Goal: Task Accomplishment & Management: Manage account settings

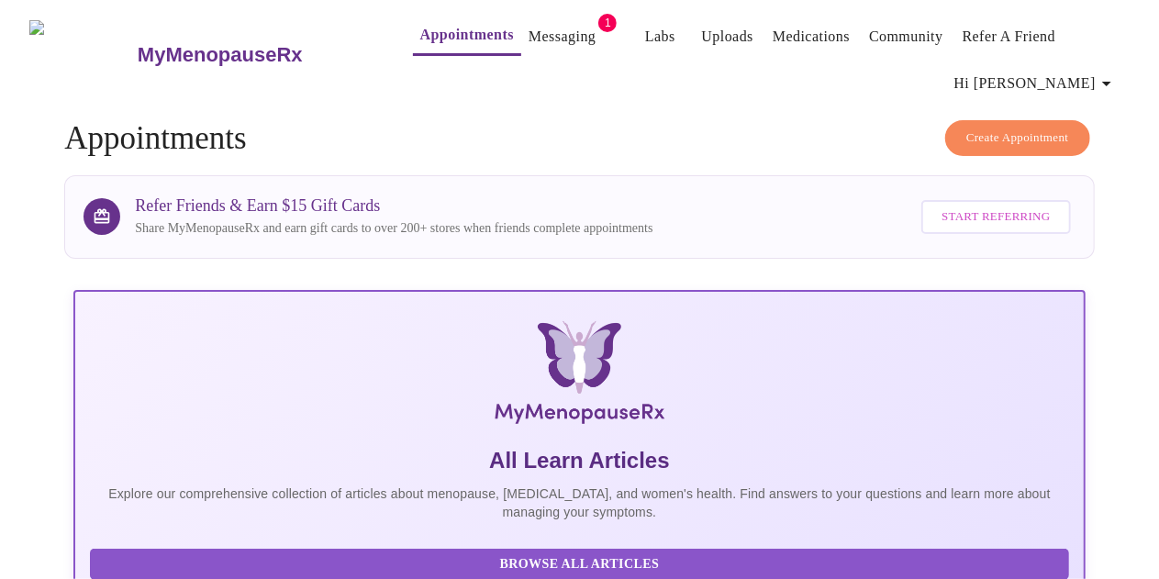
click at [1092, 74] on span "Hi [PERSON_NAME]" at bounding box center [1035, 84] width 163 height 26
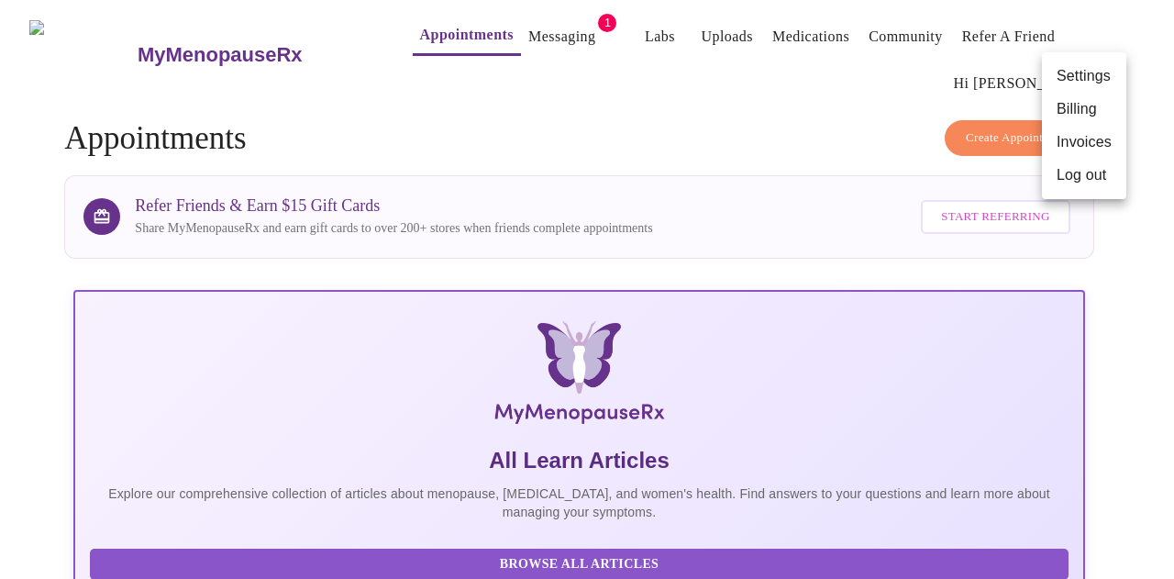
click at [1093, 63] on li "Settings" at bounding box center [1084, 76] width 84 height 33
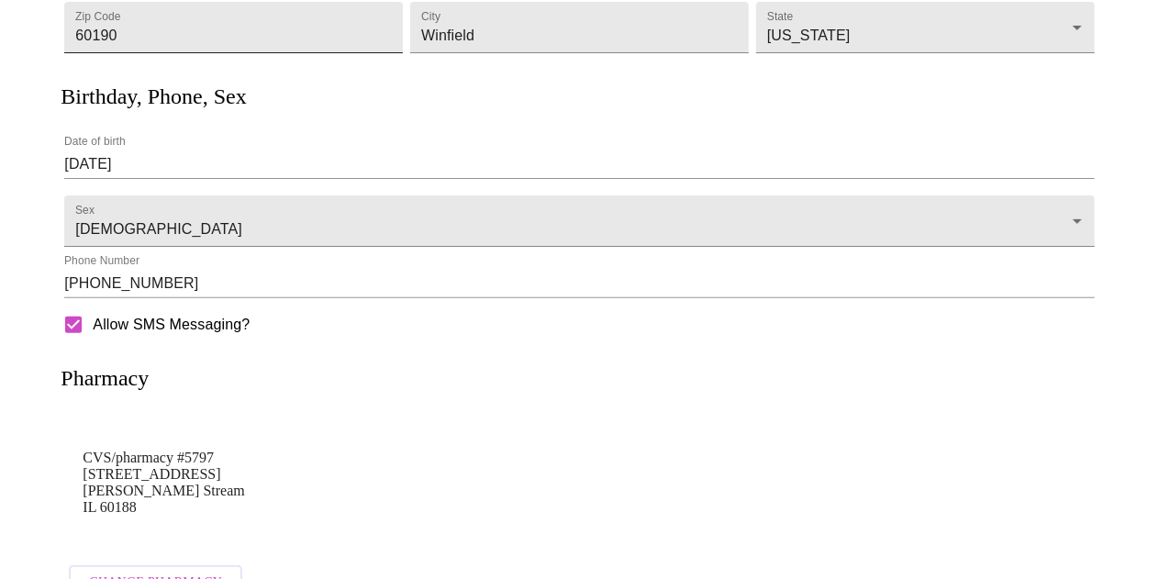
scroll to position [442, 0]
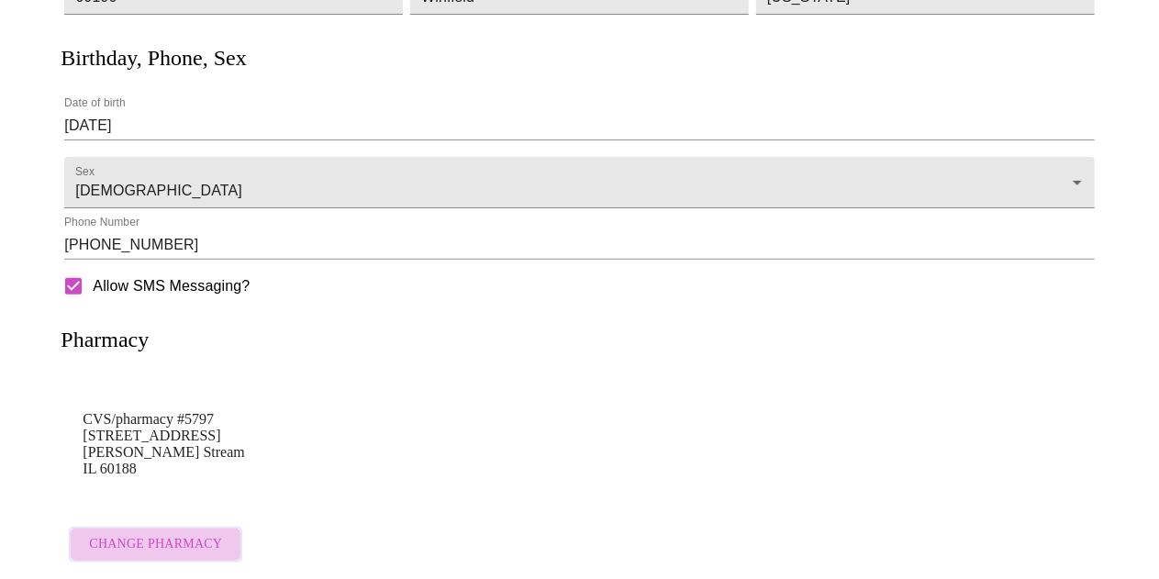
click at [153, 539] on span "Change Pharmacy" at bounding box center [155, 544] width 133 height 23
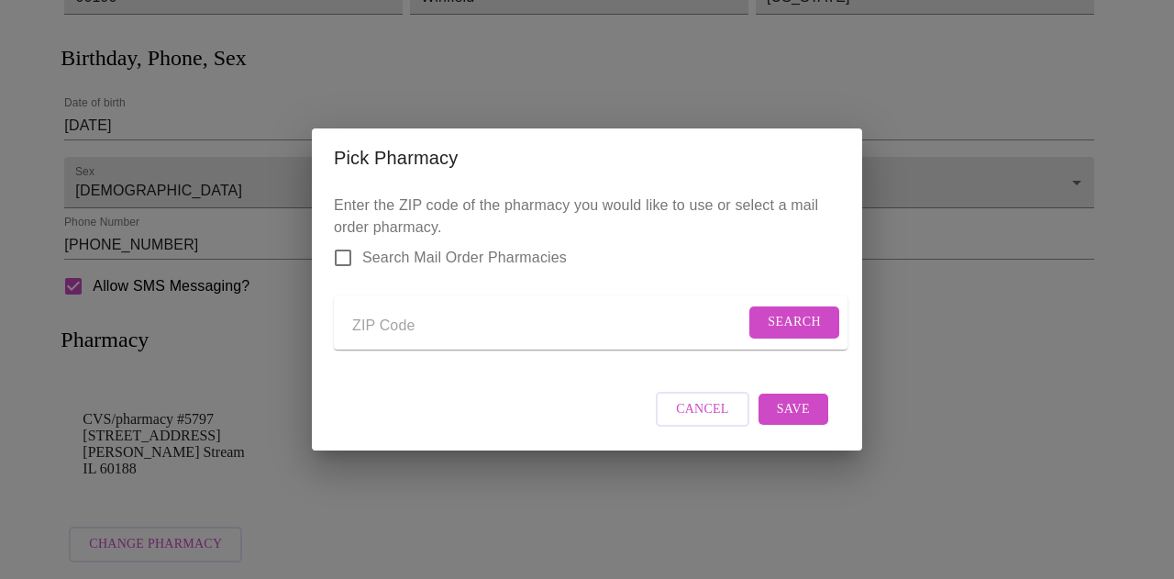
click at [544, 325] on input "Send a message to your care team" at bounding box center [548, 325] width 393 height 29
type input "e"
click at [428, 247] on span "Search Mail Order Pharmacies" at bounding box center [464, 258] width 205 height 22
click at [362, 239] on input "Search Mail Order Pharmacies" at bounding box center [343, 258] width 39 height 39
checkbox input "true"
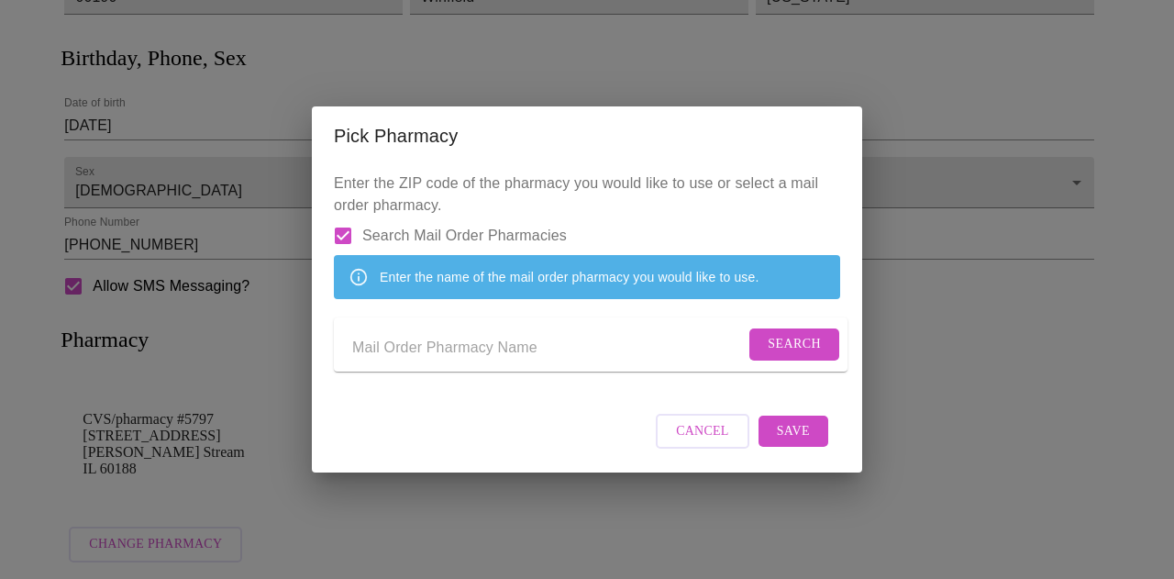
click at [496, 352] on input "Send a message to your care team" at bounding box center [548, 347] width 393 height 29
type input "express scripts"
click at [774, 356] on span "Search" at bounding box center [794, 344] width 53 height 23
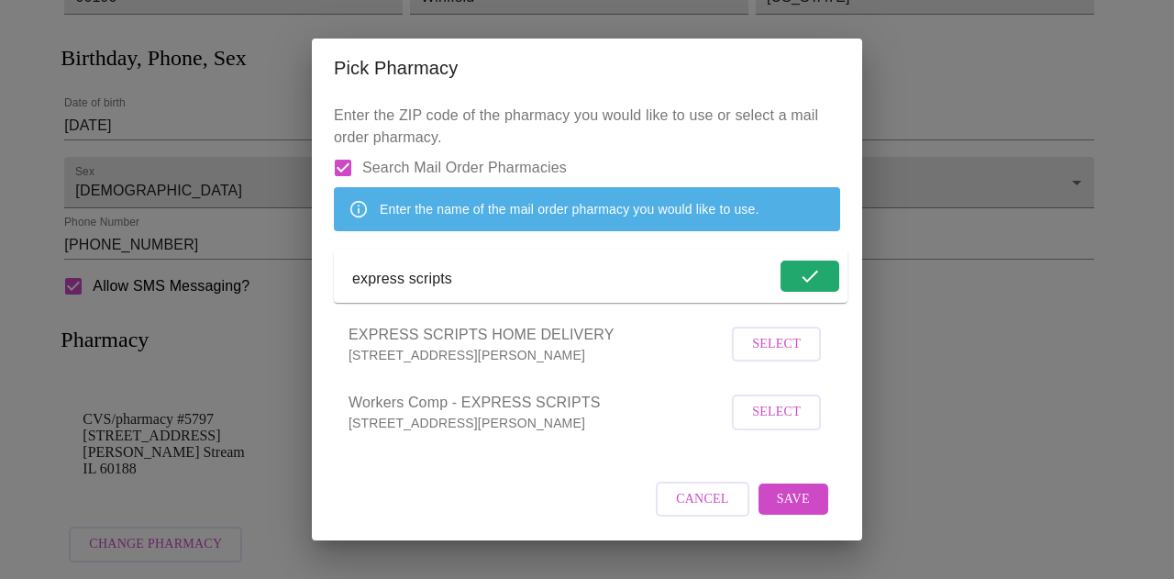
click at [762, 356] on span "Select" at bounding box center [776, 344] width 49 height 23
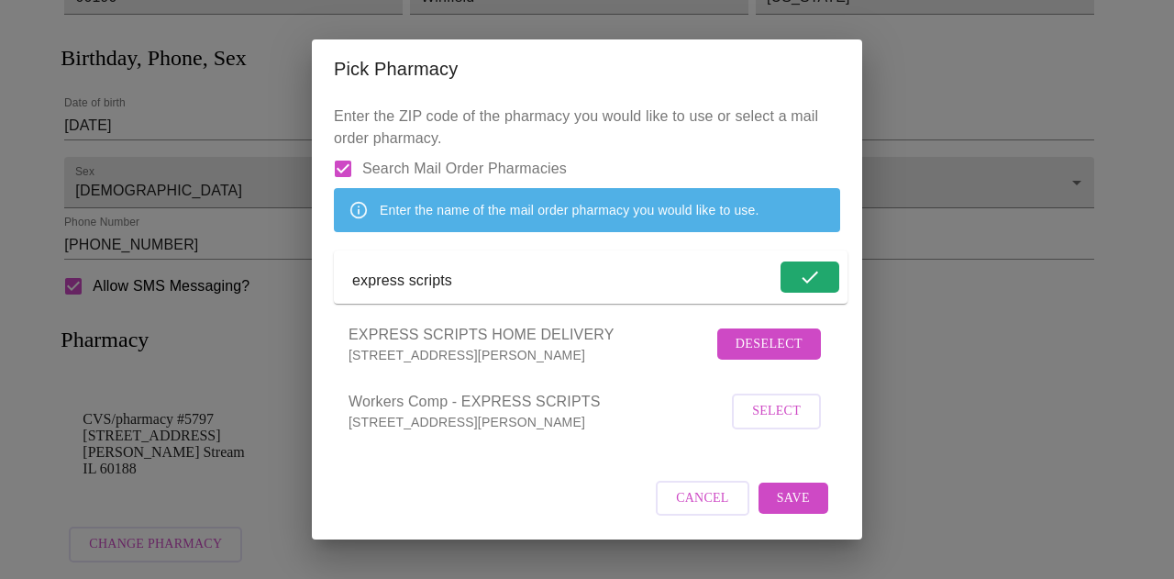
click at [782, 510] on span "Save" at bounding box center [793, 498] width 33 height 23
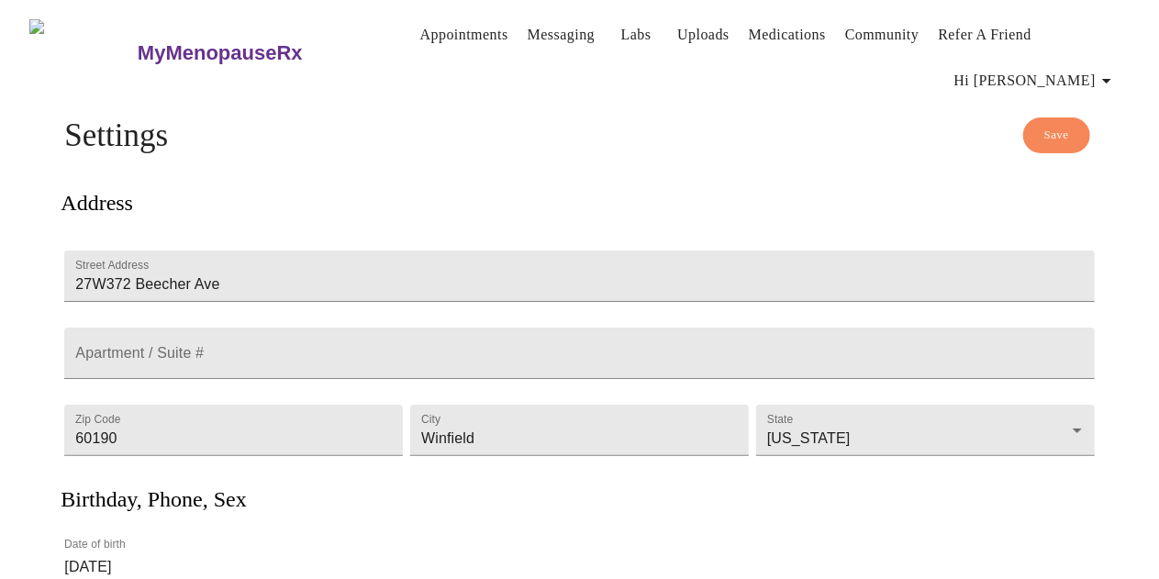
scroll to position [1, 0]
click at [1089, 117] on button "Save" at bounding box center [1056, 135] width 67 height 36
